Goal: Task Accomplishment & Management: Manage account settings

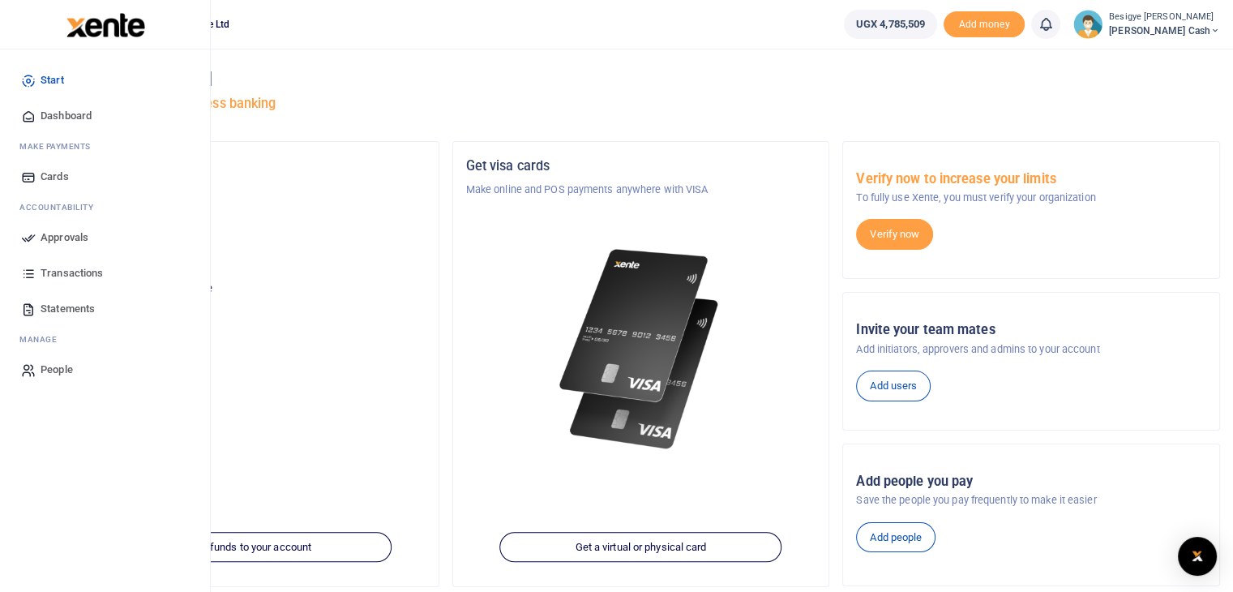
click at [66, 238] on span "Approvals" at bounding box center [65, 237] width 48 height 16
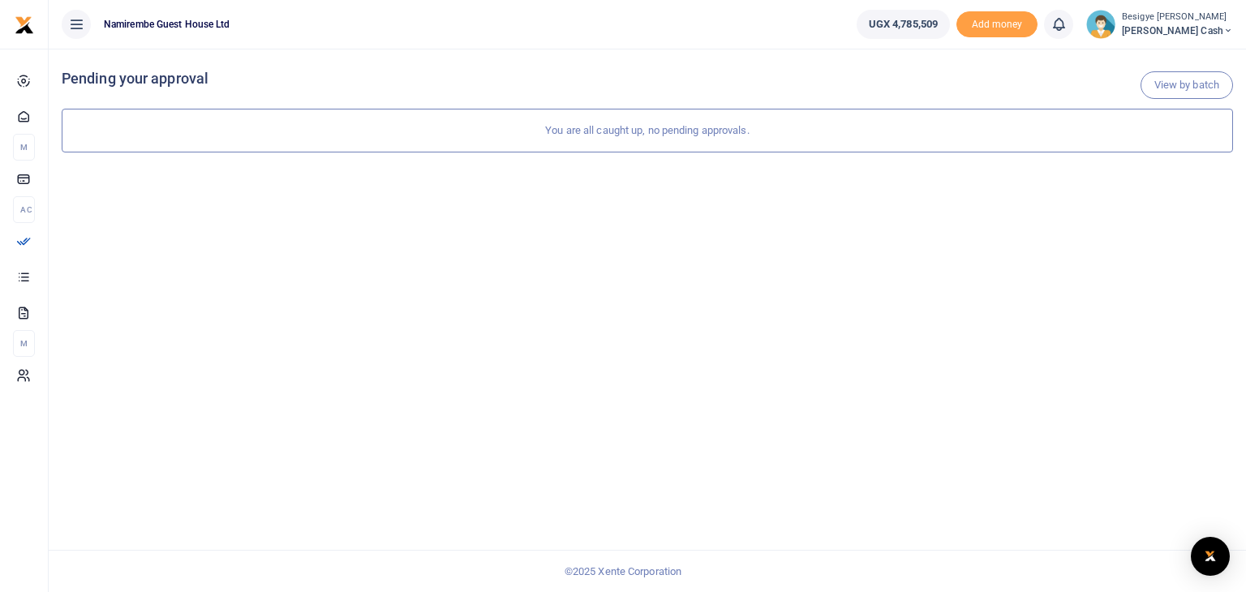
click at [1225, 23] on small "Besigye [PERSON_NAME]" at bounding box center [1176, 18] width 111 height 14
click at [594, 34] on ul "Namirembe Guest House Ltd" at bounding box center [446, 24] width 795 height 49
click at [1230, 28] on span "[PERSON_NAME] Cash" at bounding box center [1176, 31] width 111 height 15
click at [1164, 107] on link "Logout" at bounding box center [1119, 118] width 128 height 23
